Goal: Task Accomplishment & Management: Manage account settings

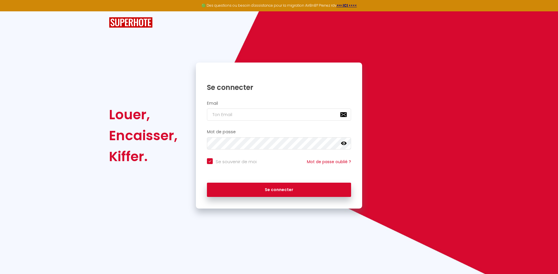
type input "[EMAIL_ADDRESS][DOMAIN_NAME]"
checkbox input "true"
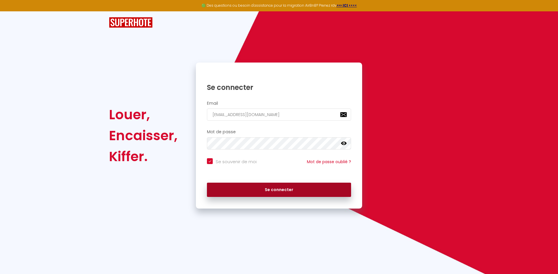
type input "[EMAIL_ADDRESS][DOMAIN_NAME]"
click at [220, 191] on button "Se connecter" at bounding box center [279, 190] width 144 height 15
checkbox input "true"
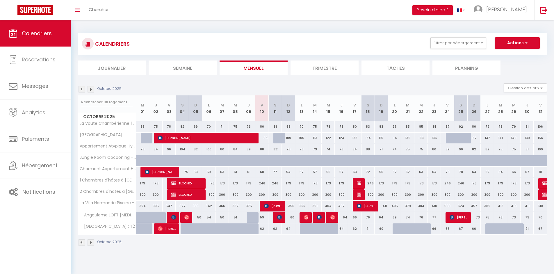
click at [267, 206] on img at bounding box center [266, 206] width 5 height 5
select select "OK"
select select "KO"
select select "0"
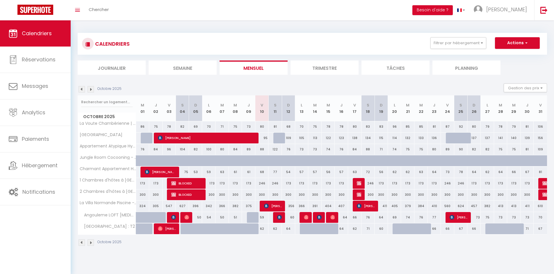
select select "1"
select select
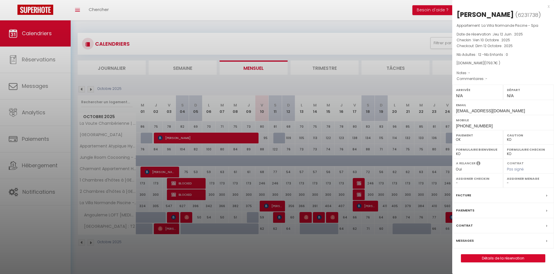
click at [467, 211] on label "Paiements" at bounding box center [465, 210] width 18 height 6
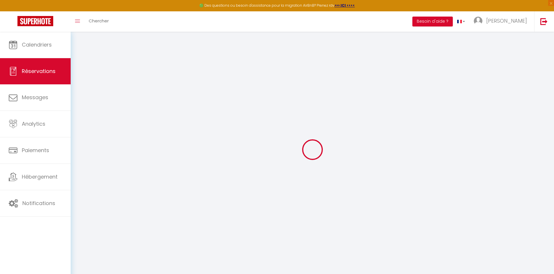
select select
checkbox input "false"
select select
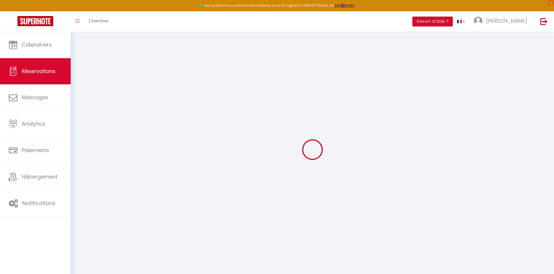
checkbox input "false"
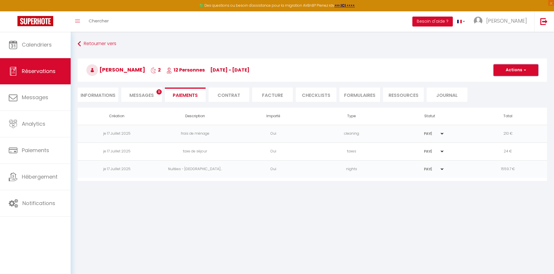
click at [505, 73] on button "Actions" at bounding box center [515, 70] width 45 height 12
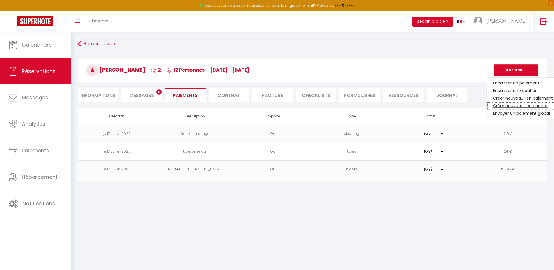
click at [506, 105] on link "Créer nouveau lien caution" at bounding box center [523, 106] width 72 height 8
select select "nights"
type input "[EMAIL_ADDRESS][DOMAIN_NAME]"
select select "11960"
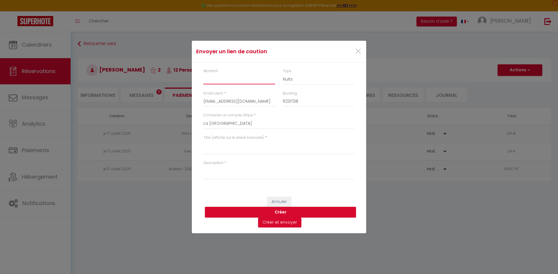
click at [254, 83] on input "Montant" at bounding box center [240, 79] width 72 height 10
type input "1500"
select select "other"
click option "Autre" at bounding box center [0, 0] width 0 height 0
click at [241, 148] on textarea "Titre (affiché sur le relevé bancaire)" at bounding box center [279, 147] width 151 height 14
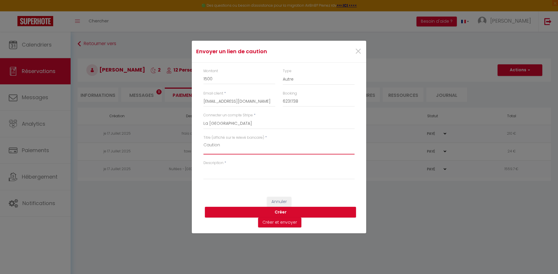
type textarea "Caution"
click at [234, 173] on textarea "Description" at bounding box center [279, 172] width 151 height 14
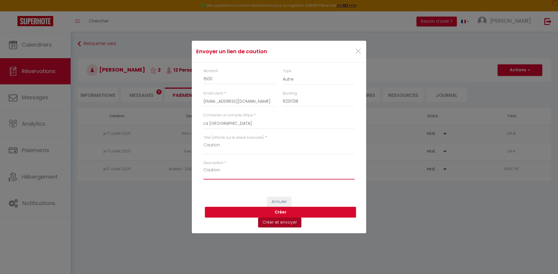
type textarea "Caution"
click at [278, 225] on button "Créer et envoyer" at bounding box center [279, 223] width 43 height 10
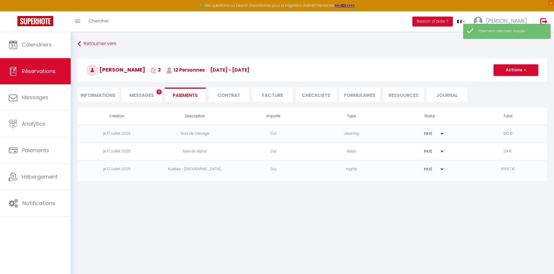
select select "0"
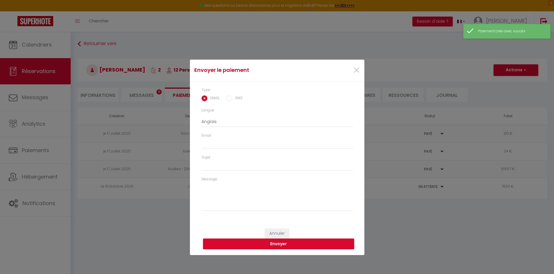
select select "fr"
type input "[EMAIL_ADDRESS][DOMAIN_NAME]"
type input "Demande de dépôt"
type textarea "Bonjour, Nous vous invitons à cliquer sur le lien ci-dessous pour effectuer le …"
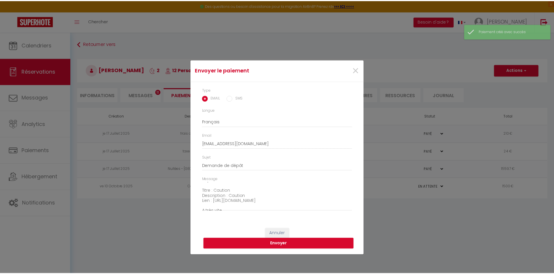
scroll to position [41, 0]
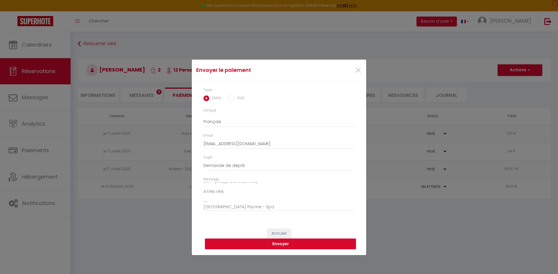
click at [255, 242] on button "Envoyer" at bounding box center [280, 243] width 151 height 11
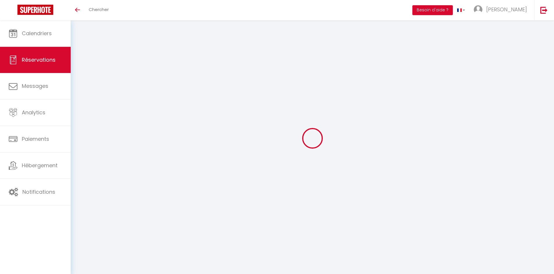
select select "0"
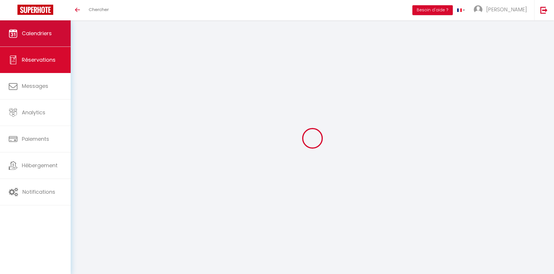
select select
checkbox input "false"
select select
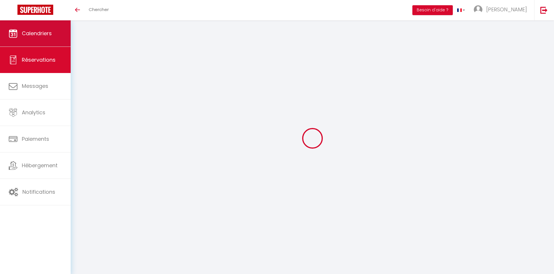
checkbox input "false"
select select
checkbox input "false"
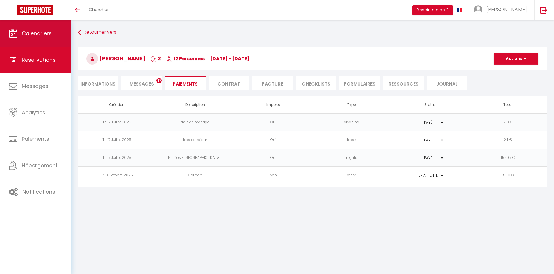
click at [54, 36] on link "Calendriers" at bounding box center [35, 33] width 71 height 26
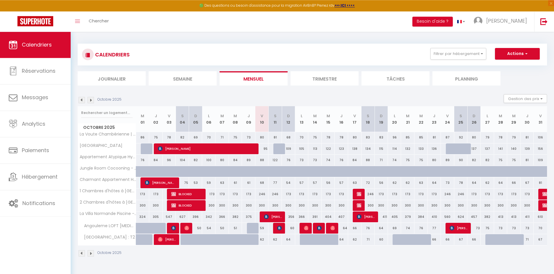
scroll to position [32, 0]
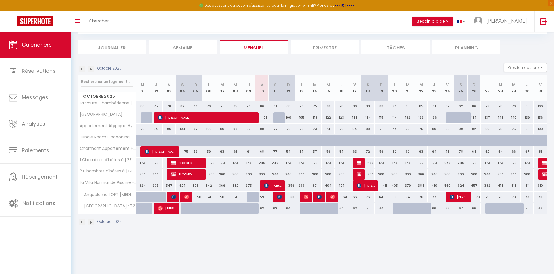
click at [83, 68] on img at bounding box center [82, 69] width 6 height 6
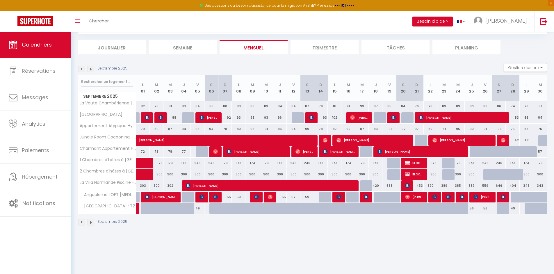
click at [237, 188] on span "[PERSON_NAME]" at bounding box center [270, 185] width 169 height 11
select select "OK"
select select "0"
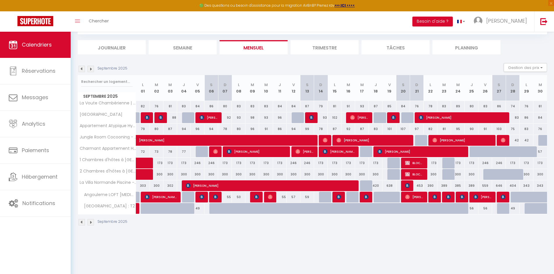
select select "1"
select select
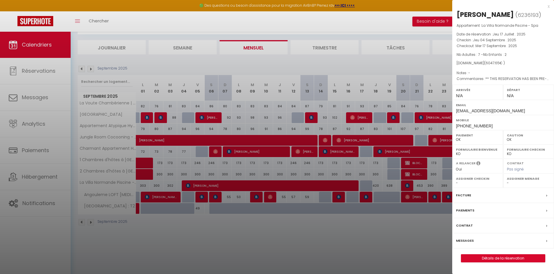
click at [464, 239] on label "Messages" at bounding box center [465, 241] width 18 height 6
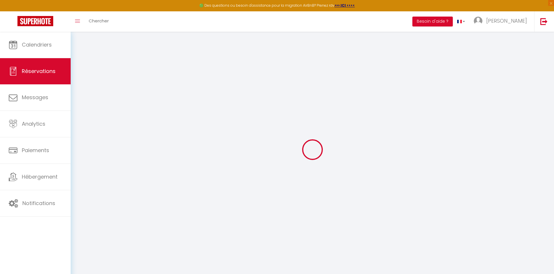
select select
checkbox input "false"
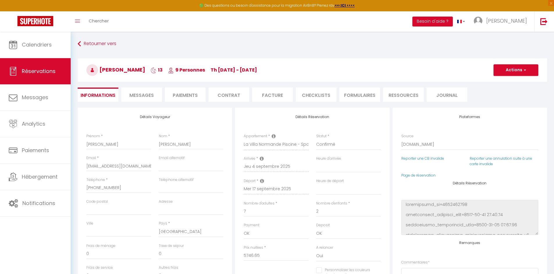
select select
checkbox input "false"
type textarea "** THIS RESERVATION HAS BEEN PRE-PAID ** BOOKING NOTE : Payment charge is EUR 8…"
